Goal: Task Accomplishment & Management: Manage account settings

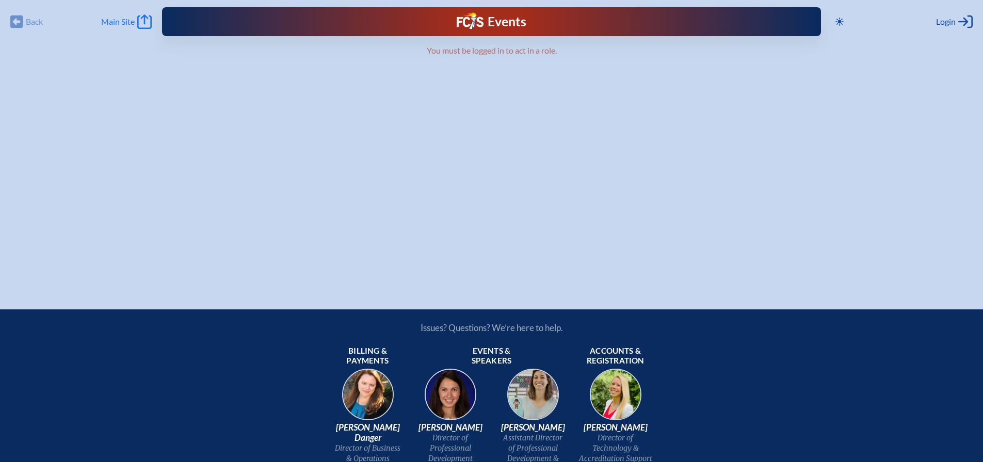
click at [109, 22] on span "Main Site" at bounding box center [118, 22] width 34 height 10
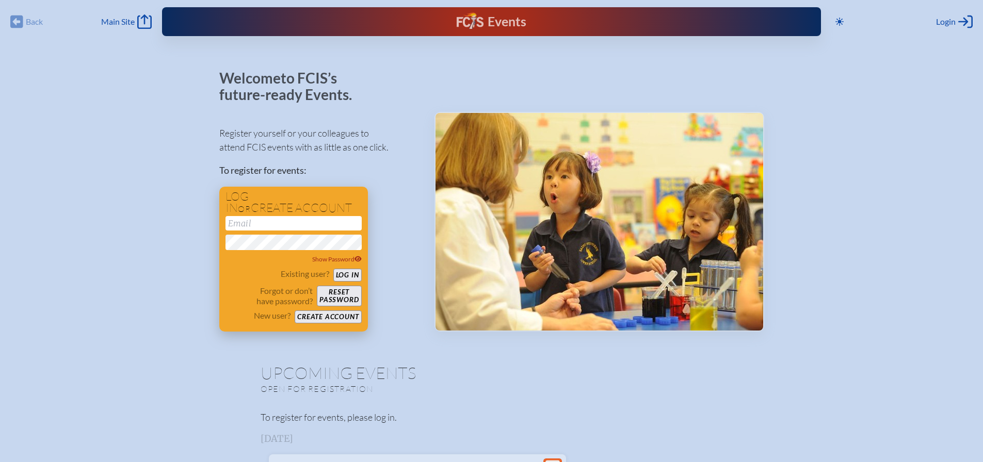
type input "[EMAIL_ADDRESS][DOMAIN_NAME]"
click at [346, 269] on button "Log in" at bounding box center [347, 275] width 28 height 13
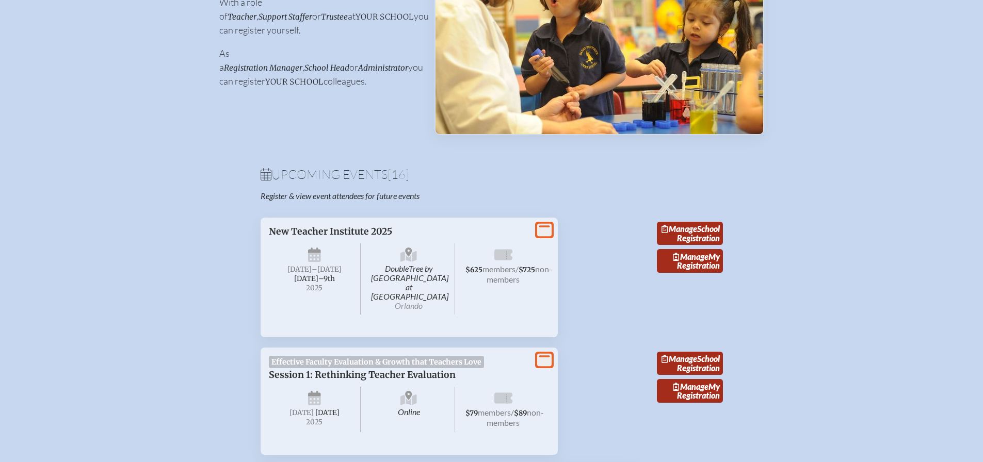
scroll to position [206, 0]
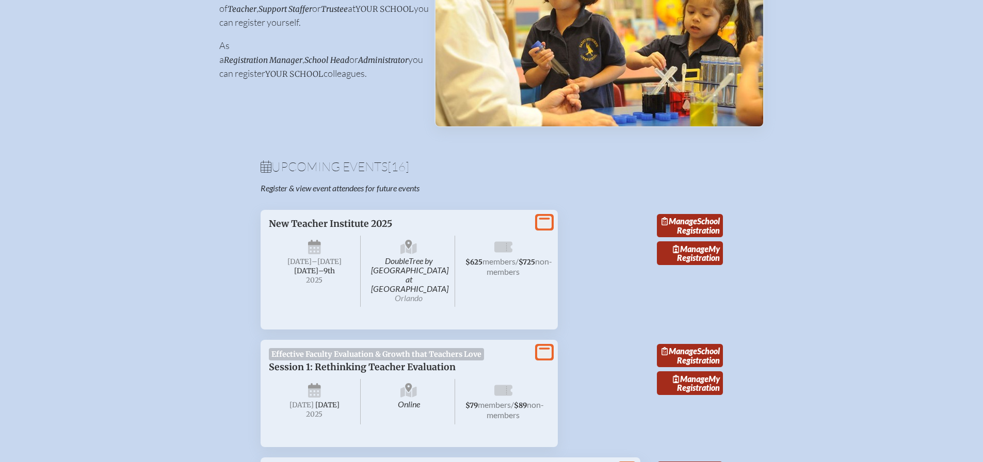
click at [359, 214] on div "View More New Teacher Institute 2025 DoubleTree by [GEOGRAPHIC_DATA] at [GEOGRA…" at bounding box center [409, 270] width 297 height 120
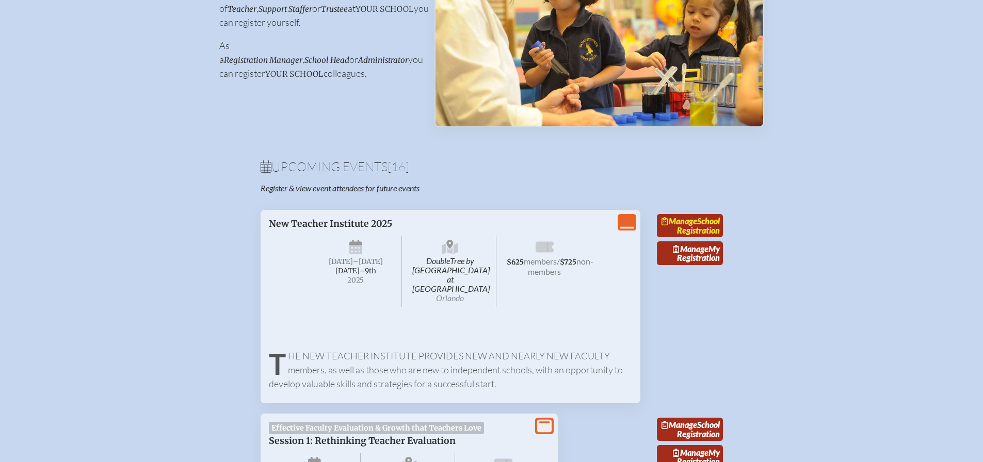
click at [712, 238] on link "Manage School Registration" at bounding box center [690, 226] width 66 height 24
